Goal: Task Accomplishment & Management: Complete application form

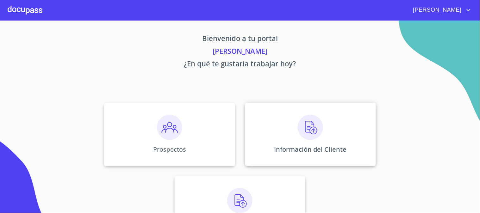
click at [304, 129] on img at bounding box center [310, 127] width 25 height 25
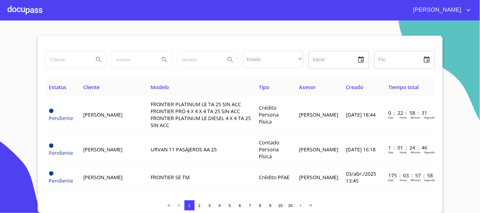
click at [73, 64] on input "search" at bounding box center [67, 59] width 43 height 17
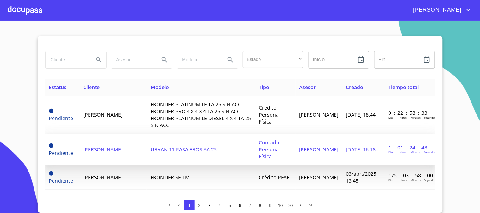
click at [168, 151] on td "URVAN 11 PASAJEROS AA 25" at bounding box center [201, 149] width 108 height 31
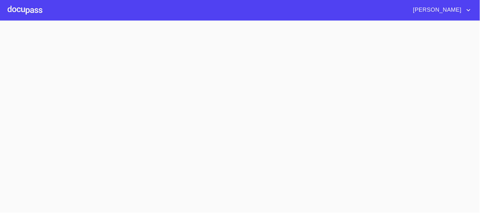
click at [168, 151] on section at bounding box center [240, 117] width 480 height 193
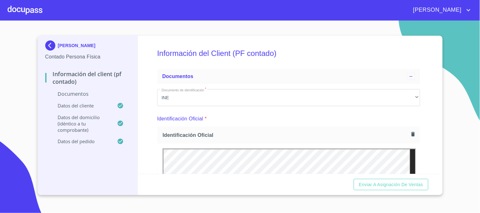
click at [431, 125] on div "Información del Client (PF contado) Documentos Documento de identificación   * …" at bounding box center [289, 105] width 302 height 138
click at [431, 95] on div "Información del Client (PF contado) Documentos Documento de identificación   * …" at bounding box center [289, 105] width 302 height 138
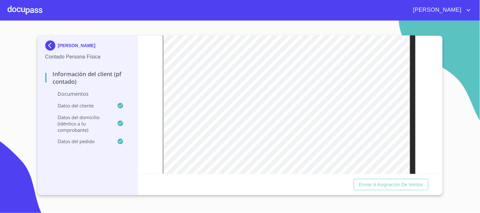
scroll to position [141, 0]
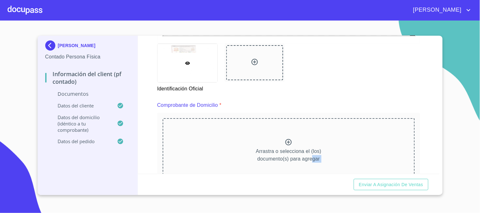
drag, startPoint x: 302, startPoint y: 174, endPoint x: 332, endPoint y: 146, distance: 40.7
click at [311, 173] on form "Información del Client (PF contado) Documentos Documento de identificación   * …" at bounding box center [289, 115] width 302 height 159
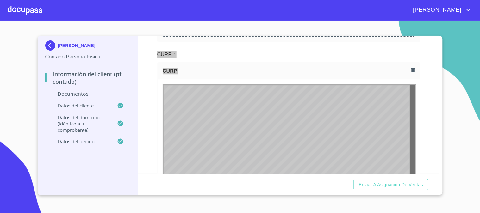
scroll to position [0, 0]
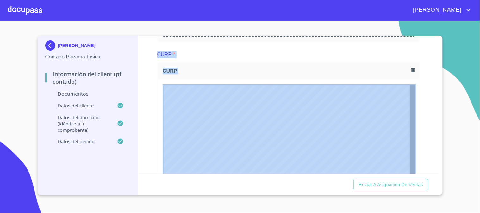
click at [432, 110] on div "Información del Client (PF contado) Documentos Documento de identificación   * …" at bounding box center [289, 105] width 302 height 138
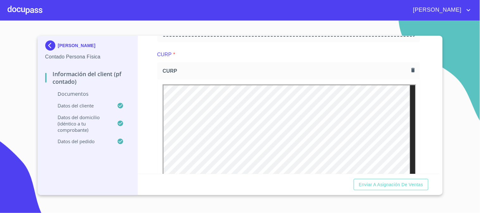
click at [423, 78] on div "Información del Client (PF contado) Documentos Documento de identificación   * …" at bounding box center [289, 105] width 302 height 138
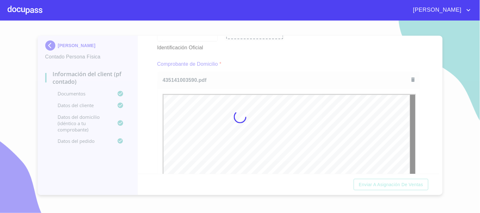
click at [433, 109] on div at bounding box center [240, 117] width 480 height 193
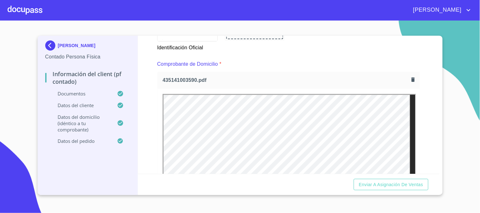
click at [431, 108] on div "Información del Client (PF contado) Documentos Documento de identificación   * …" at bounding box center [289, 105] width 302 height 138
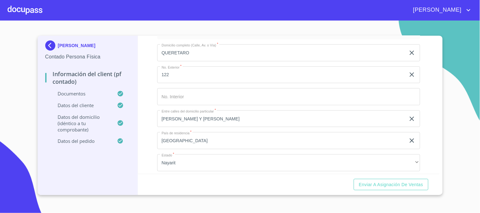
scroll to position [1343, 0]
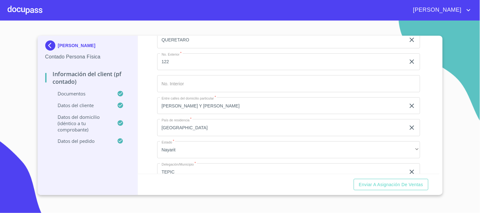
click at [429, 132] on div "Información del Client (PF contado) Documentos Documento de identificación   * …" at bounding box center [289, 105] width 302 height 138
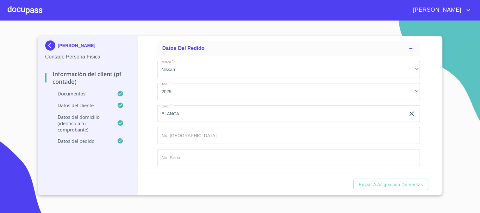
scroll to position [1760, 0]
click at [260, 129] on input "Documento de identificación   *" at bounding box center [288, 135] width 263 height 17
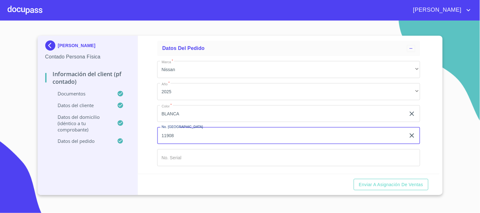
type input "11908"
click at [190, 159] on input "Documento de identificación   *" at bounding box center [288, 157] width 263 height 17
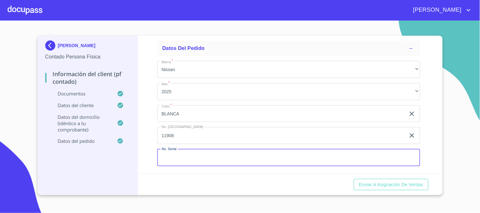
type input "D"
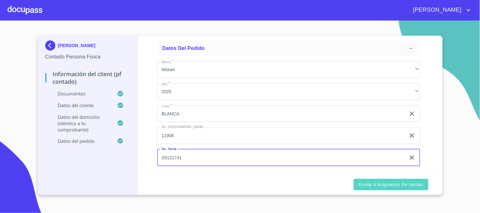
type input "S9121741"
click at [412, 181] on span "Enviar a Asignación de Ventas" at bounding box center [391, 185] width 64 height 8
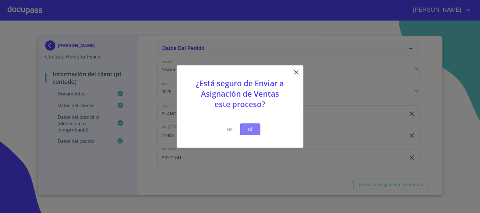
click at [245, 124] on button "Si" at bounding box center [250, 130] width 20 height 12
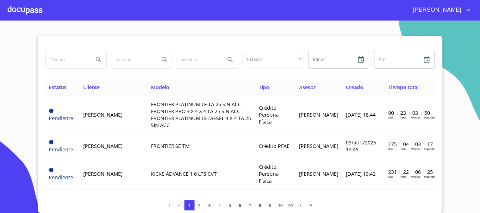
click at [464, 10] on span "Diana" at bounding box center [437, 10] width 56 height 10
click at [461, 14] on li "Salir" at bounding box center [462, 13] width 21 height 11
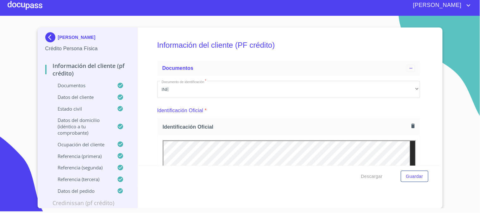
scroll to position [619, 0]
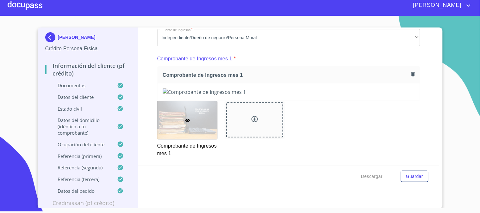
click at [23, 1] on div at bounding box center [25, 5] width 35 height 20
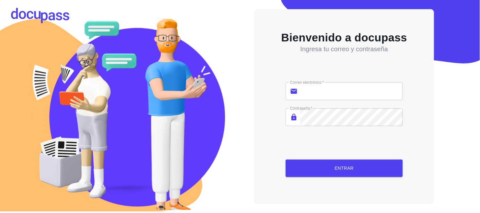
scroll to position [3, 0]
type input "[PERSON_NAME][EMAIL_ADDRESS][PERSON_NAME][DOMAIN_NAME]"
click at [325, 160] on button "Entrar" at bounding box center [344, 168] width 117 height 17
